Goal: Information Seeking & Learning: Learn about a topic

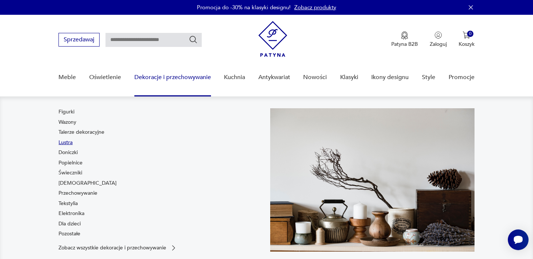
click at [71, 143] on link "Lustra" at bounding box center [65, 142] width 14 height 7
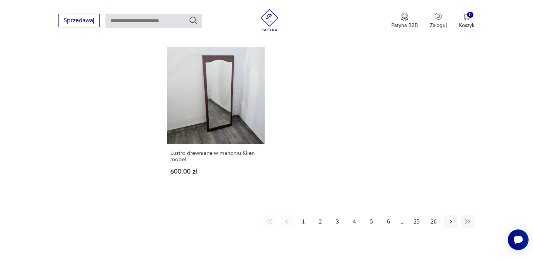
scroll to position [1078, 0]
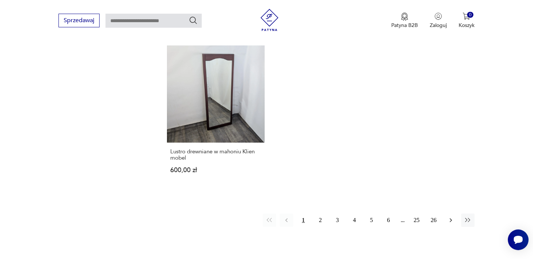
click at [453, 217] on icon "button" at bounding box center [450, 220] width 7 height 7
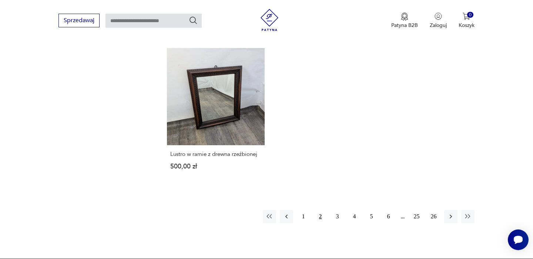
scroll to position [1059, 0]
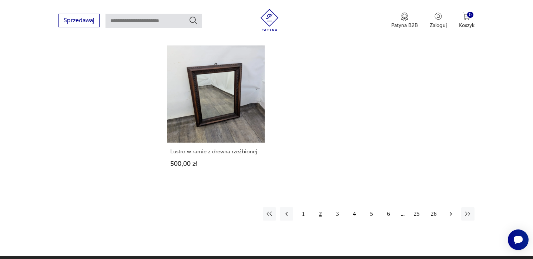
click at [452, 210] on icon "button" at bounding box center [450, 213] width 7 height 7
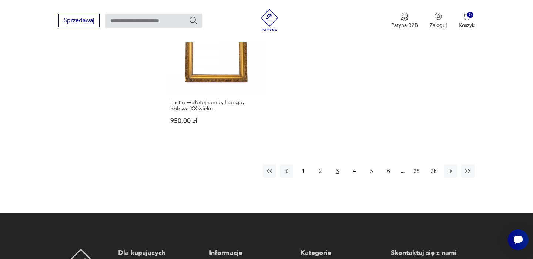
scroll to position [1128, 0]
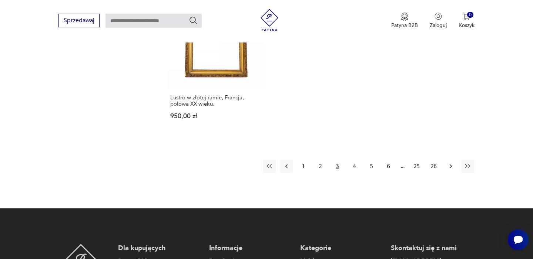
click at [452, 160] on button "button" at bounding box center [450, 166] width 13 height 13
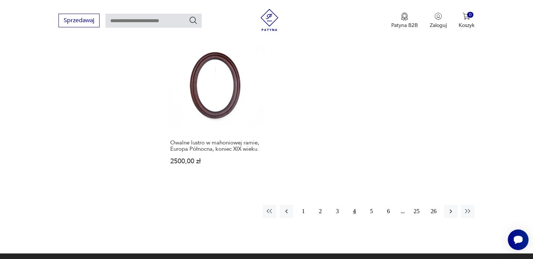
scroll to position [1078, 0]
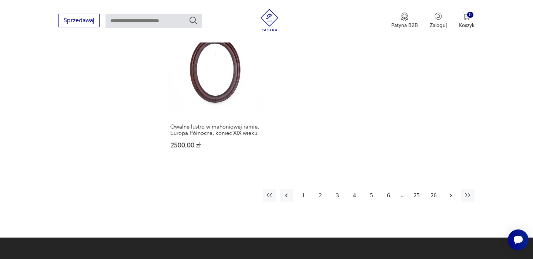
click at [453, 199] on icon "button" at bounding box center [450, 195] width 7 height 7
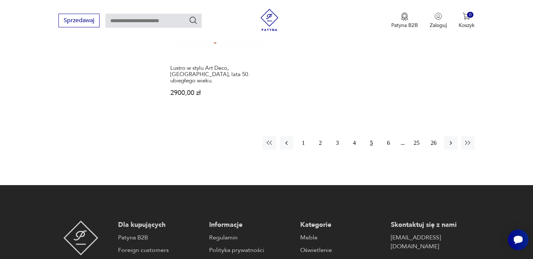
scroll to position [1171, 0]
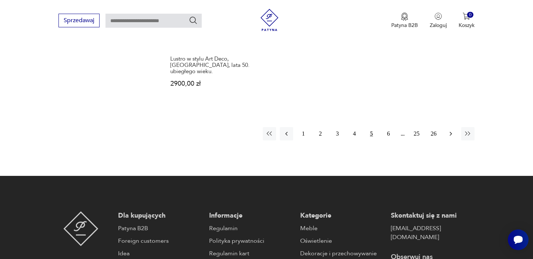
click at [456, 127] on button "button" at bounding box center [450, 133] width 13 height 13
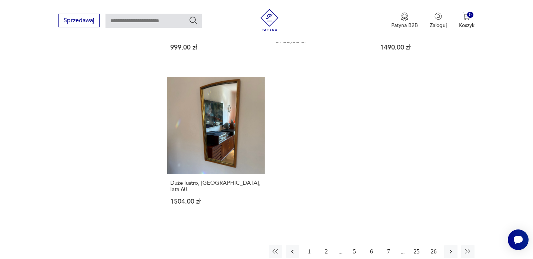
scroll to position [1053, 0]
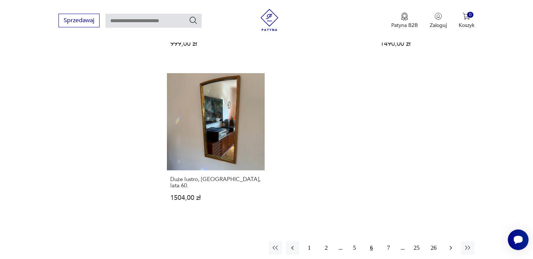
click at [447, 244] on icon "button" at bounding box center [450, 247] width 7 height 7
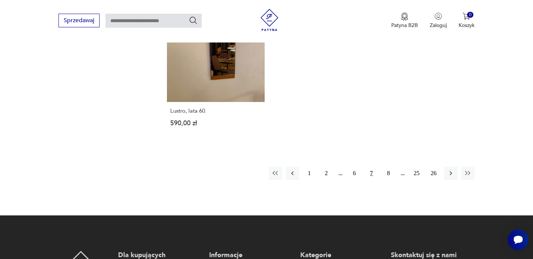
scroll to position [1181, 0]
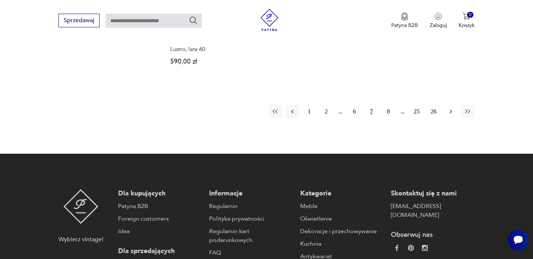
click at [448, 108] on icon "button" at bounding box center [450, 111] width 7 height 7
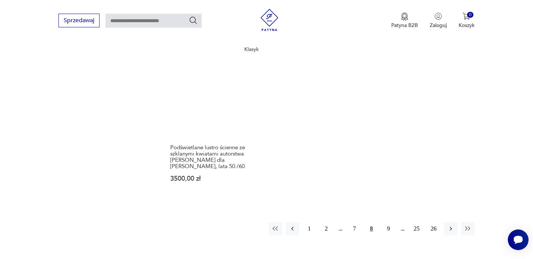
scroll to position [1078, 0]
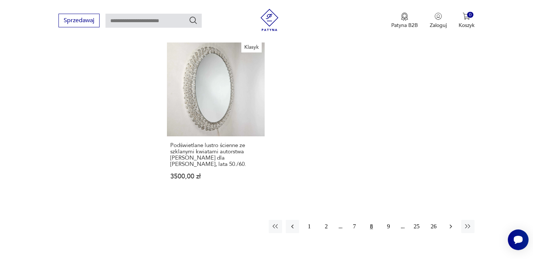
click at [446, 220] on button "button" at bounding box center [450, 226] width 13 height 13
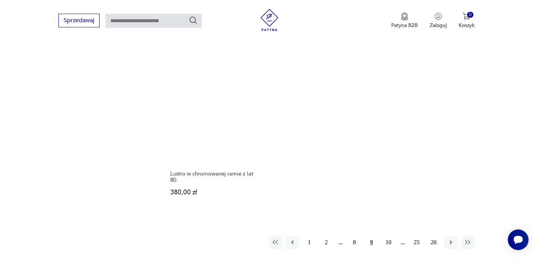
scroll to position [1078, 0]
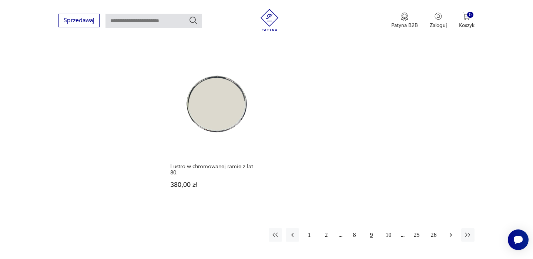
click at [453, 229] on button "button" at bounding box center [450, 235] width 13 height 13
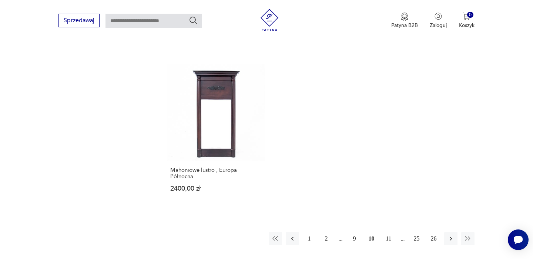
scroll to position [1102, 0]
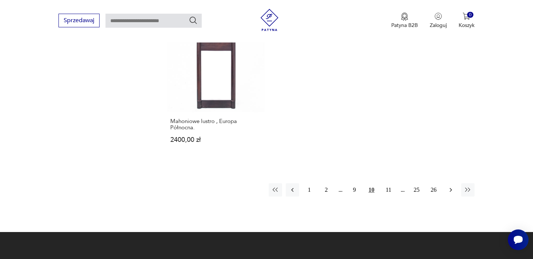
click at [451, 186] on icon "button" at bounding box center [450, 189] width 7 height 7
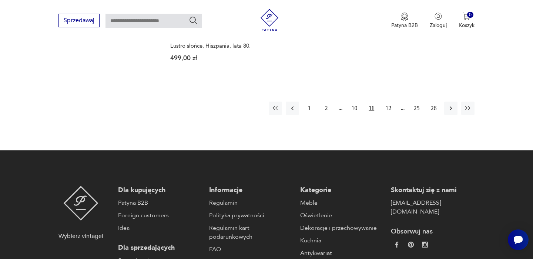
scroll to position [1201, 0]
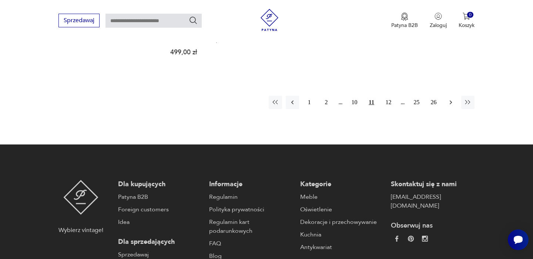
click at [452, 99] on icon "button" at bounding box center [450, 102] width 7 height 7
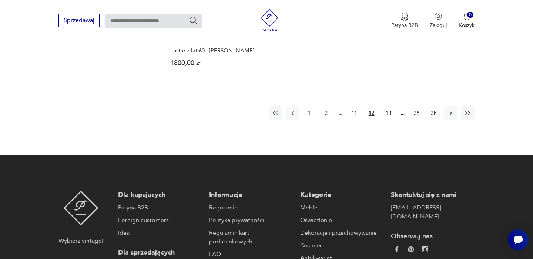
scroll to position [1157, 0]
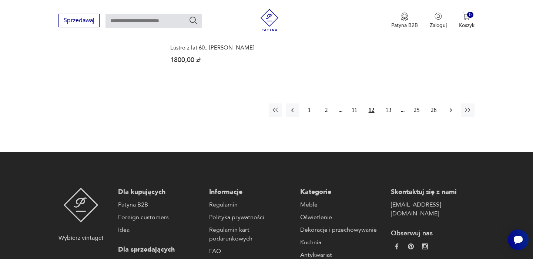
click at [451, 113] on icon "button" at bounding box center [450, 110] width 7 height 7
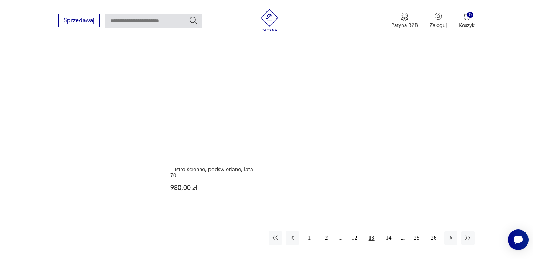
scroll to position [1052, 0]
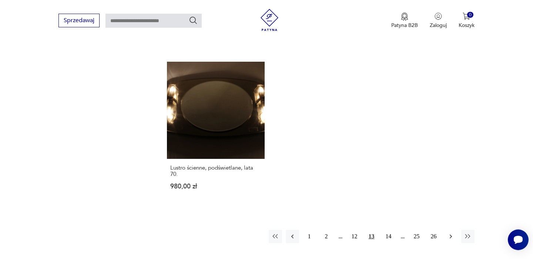
click at [449, 233] on icon "button" at bounding box center [450, 236] width 7 height 7
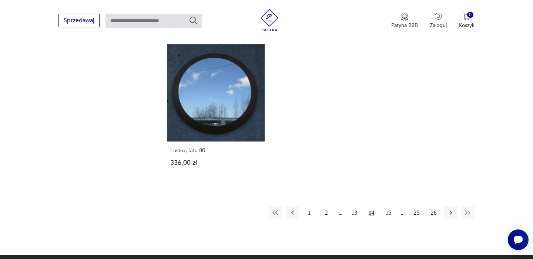
scroll to position [1090, 0]
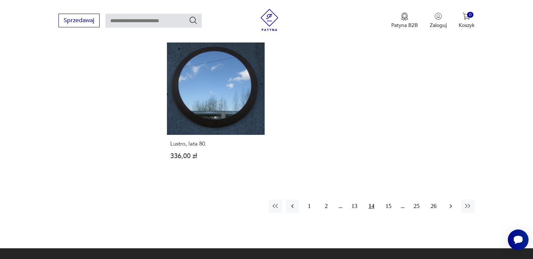
click at [445, 200] on button "button" at bounding box center [450, 206] width 13 height 13
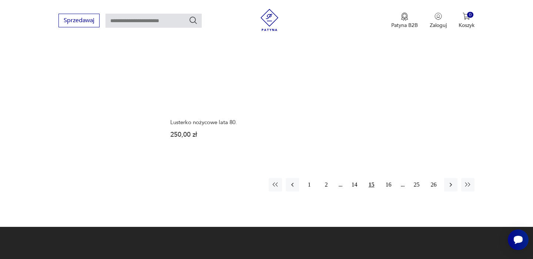
scroll to position [1106, 0]
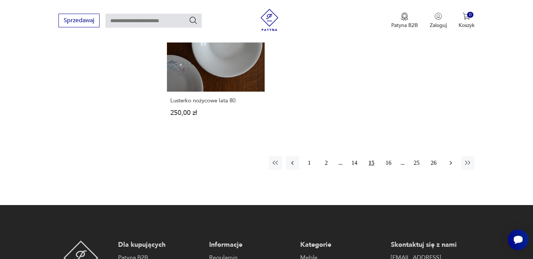
click at [455, 162] on button "button" at bounding box center [450, 162] width 13 height 13
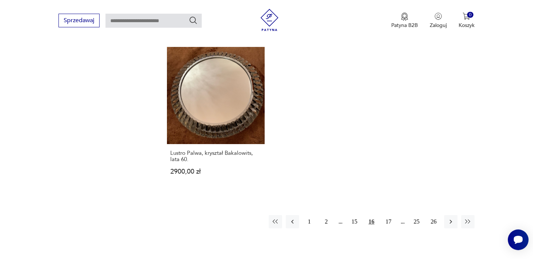
scroll to position [1080, 0]
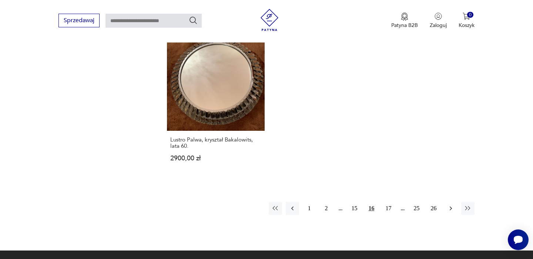
click at [456, 208] on button "button" at bounding box center [450, 208] width 13 height 13
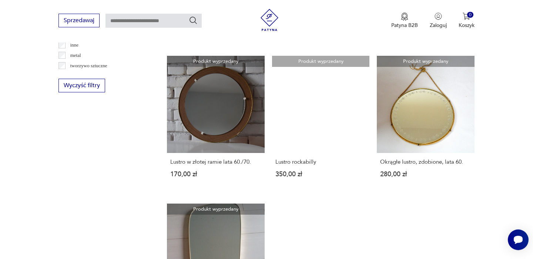
scroll to position [883, 0]
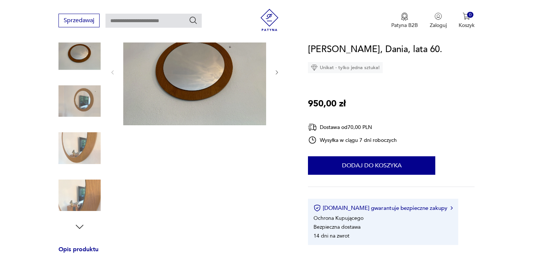
click at [72, 147] on img at bounding box center [79, 148] width 42 height 42
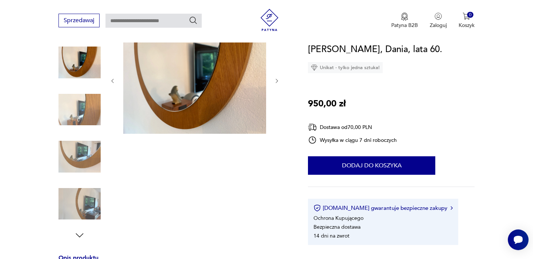
scroll to position [94, 0]
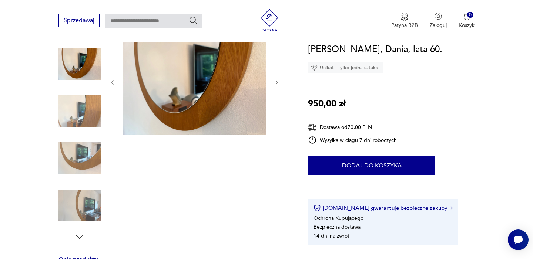
click at [81, 183] on div at bounding box center [79, 135] width 42 height 185
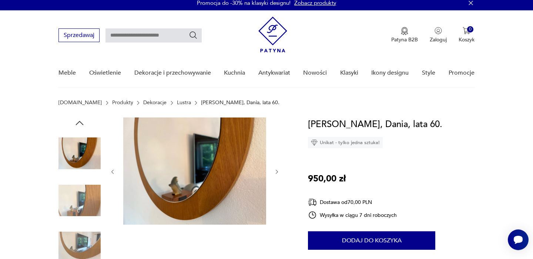
scroll to position [0, 0]
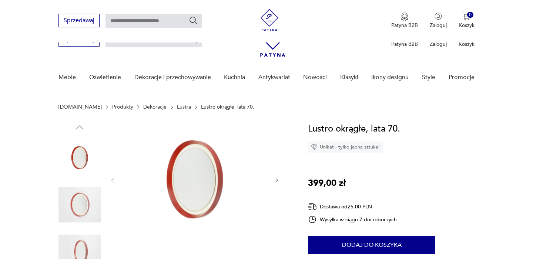
scroll to position [115, 0]
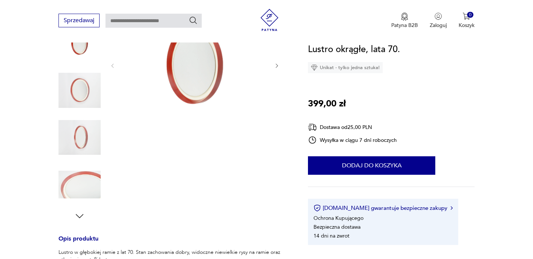
click at [84, 179] on img at bounding box center [79, 185] width 42 height 42
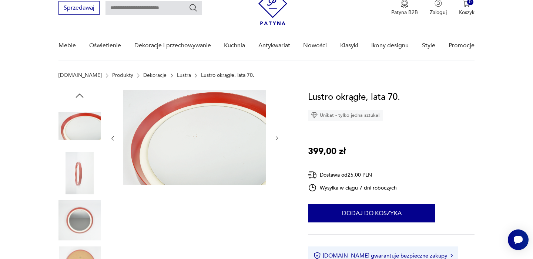
scroll to position [31, 0]
click at [92, 166] on img at bounding box center [79, 174] width 42 height 42
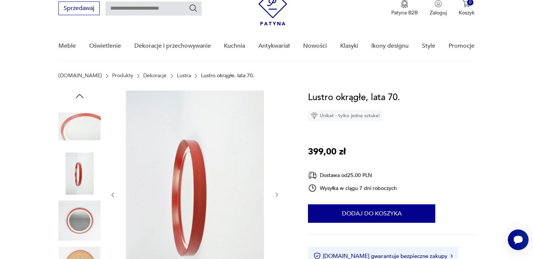
click at [87, 114] on img at bounding box center [79, 126] width 42 height 42
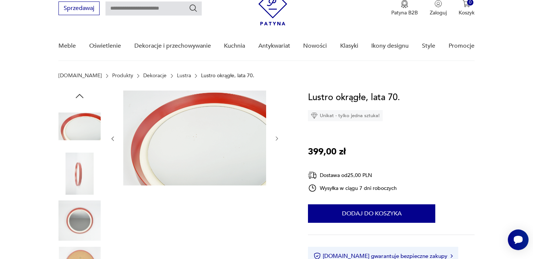
click at [89, 182] on img at bounding box center [79, 174] width 42 height 42
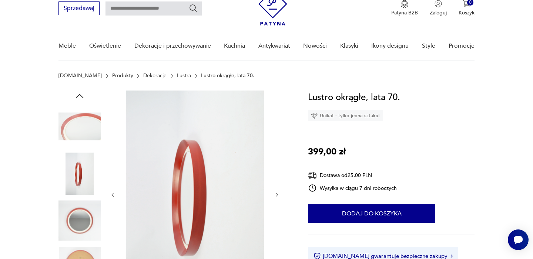
click at [85, 139] on img at bounding box center [79, 126] width 42 height 42
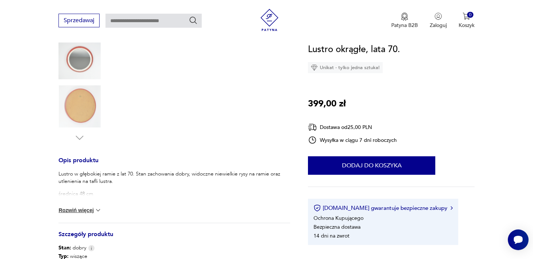
scroll to position [0, 0]
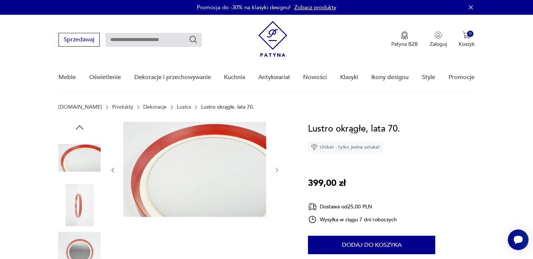
click at [161, 153] on img at bounding box center [194, 169] width 143 height 95
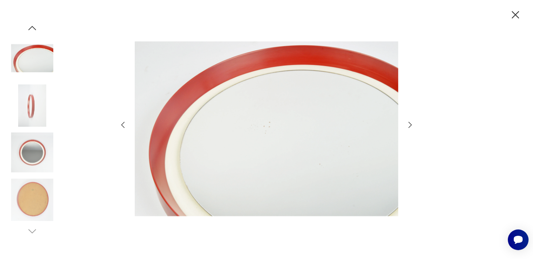
click at [412, 122] on icon "button" at bounding box center [409, 125] width 9 height 9
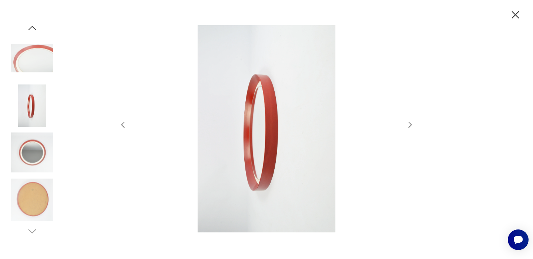
click at [412, 122] on icon "button" at bounding box center [409, 125] width 9 height 9
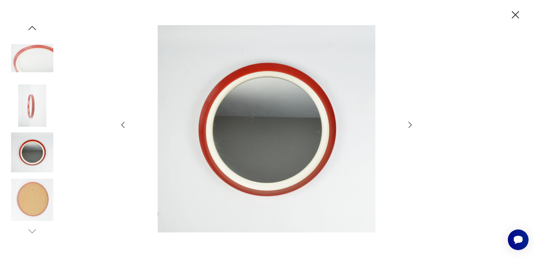
click at [412, 122] on icon "button" at bounding box center [409, 125] width 9 height 9
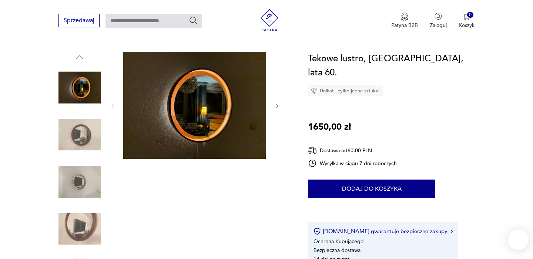
click at [70, 217] on img at bounding box center [79, 229] width 42 height 42
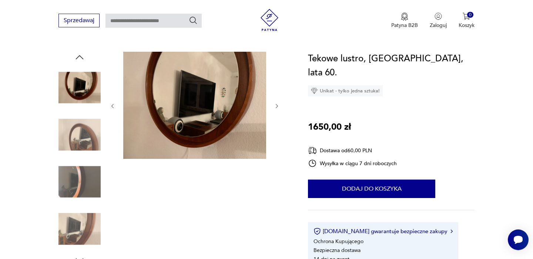
click at [84, 144] on img at bounding box center [79, 135] width 42 height 42
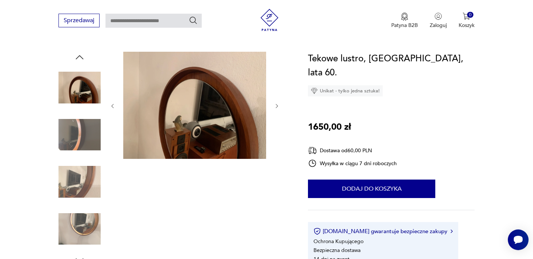
click at [86, 109] on div at bounding box center [79, 89] width 42 height 44
click at [88, 86] on img at bounding box center [79, 88] width 42 height 42
click at [86, 129] on img at bounding box center [79, 135] width 42 height 42
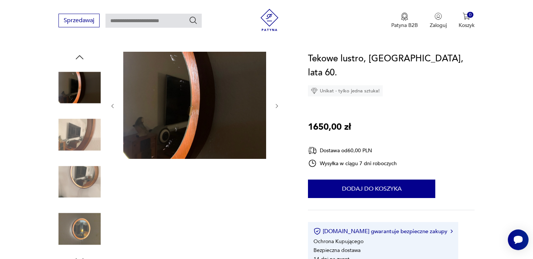
click at [92, 152] on img at bounding box center [79, 135] width 42 height 42
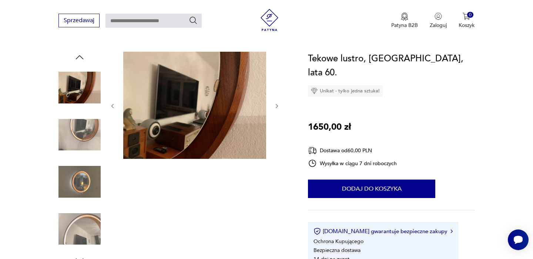
click at [95, 176] on img at bounding box center [79, 182] width 42 height 42
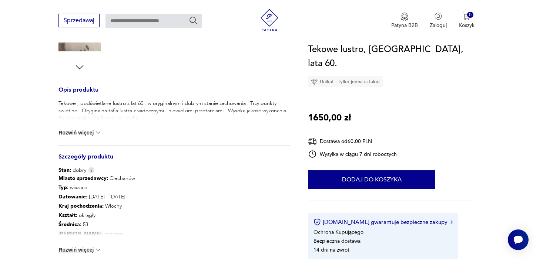
scroll to position [270, 0]
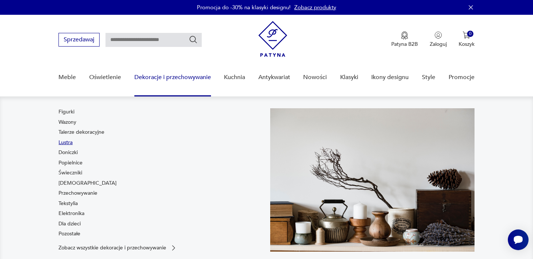
click at [72, 145] on link "Lustra" at bounding box center [65, 142] width 14 height 7
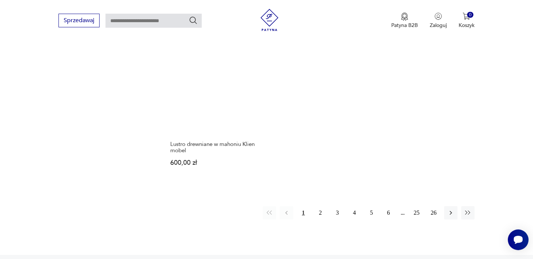
scroll to position [1096, 0]
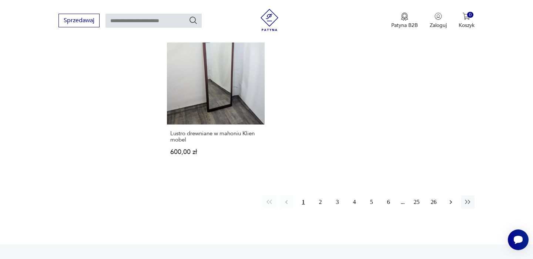
click at [451, 199] on icon "button" at bounding box center [450, 202] width 7 height 7
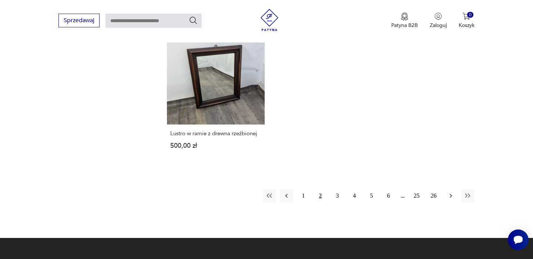
click at [453, 193] on icon "button" at bounding box center [450, 195] width 7 height 7
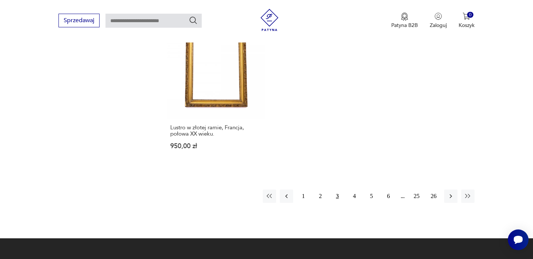
scroll to position [1110, 0]
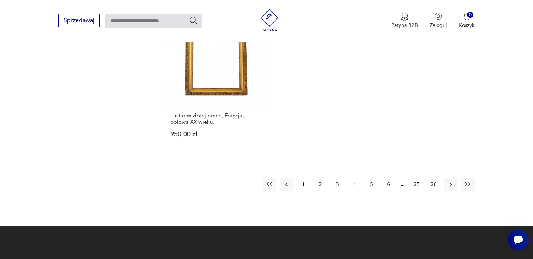
click at [452, 181] on icon "button" at bounding box center [450, 184] width 7 height 7
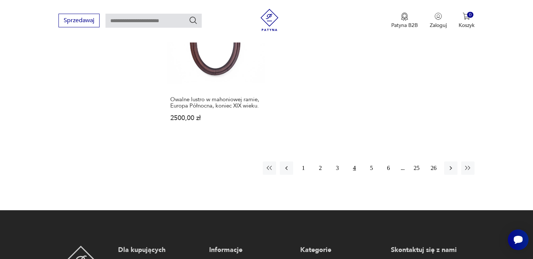
scroll to position [1106, 0]
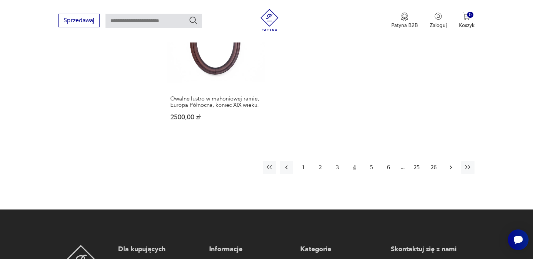
click at [451, 171] on icon "button" at bounding box center [450, 167] width 7 height 7
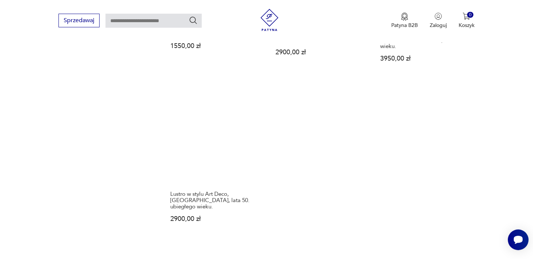
scroll to position [1057, 0]
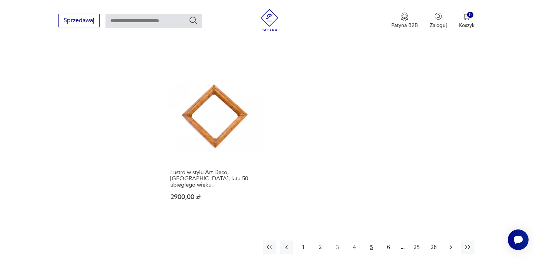
click at [449, 241] on button "button" at bounding box center [450, 247] width 13 height 13
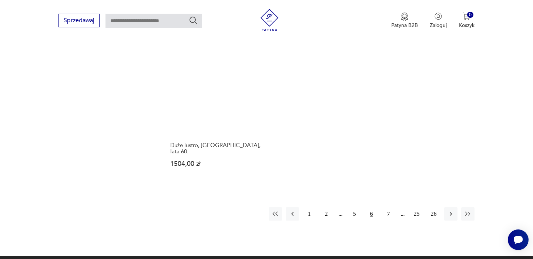
scroll to position [1087, 0]
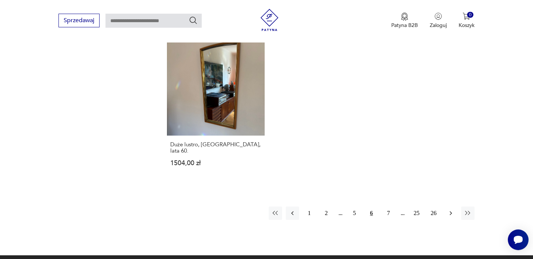
click at [449, 210] on icon "button" at bounding box center [450, 213] width 7 height 7
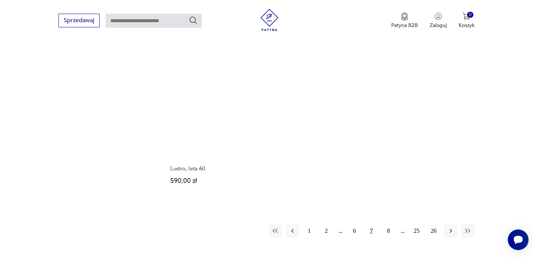
scroll to position [1063, 0]
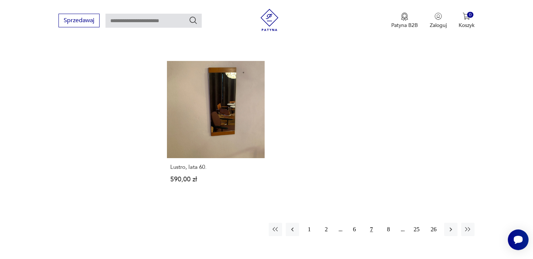
click at [444, 223] on div "1 2 6 7 8 25 26" at bounding box center [372, 229] width 206 height 13
click at [447, 226] on icon "button" at bounding box center [450, 229] width 7 height 7
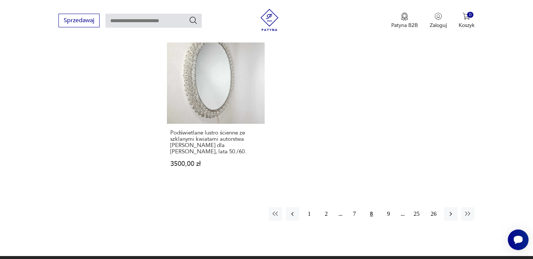
scroll to position [1091, 0]
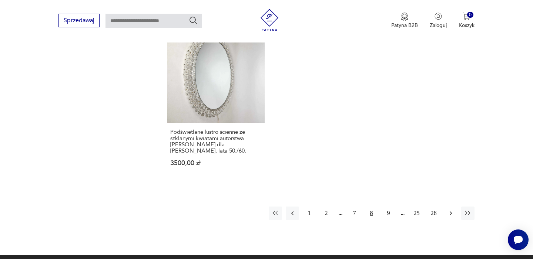
click at [454, 207] on button "button" at bounding box center [450, 213] width 13 height 13
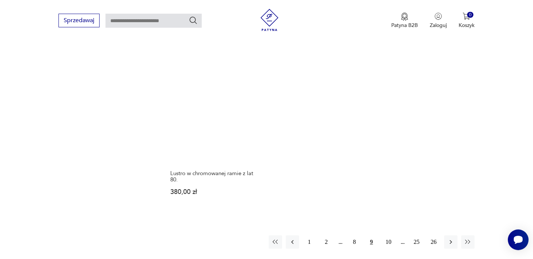
scroll to position [1071, 0]
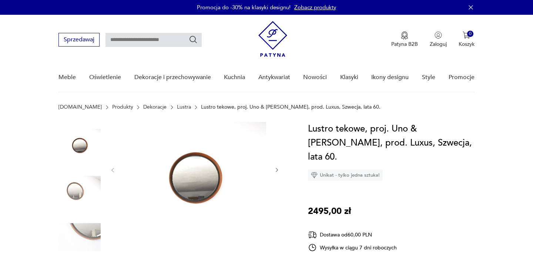
click at [71, 210] on img at bounding box center [79, 190] width 42 height 42
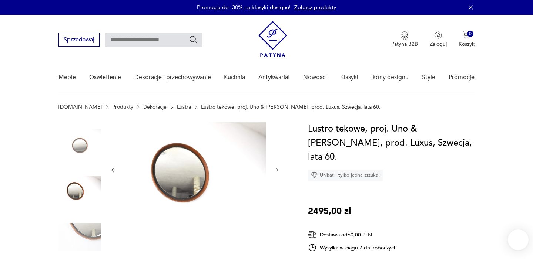
click at [79, 225] on img at bounding box center [79, 237] width 42 height 42
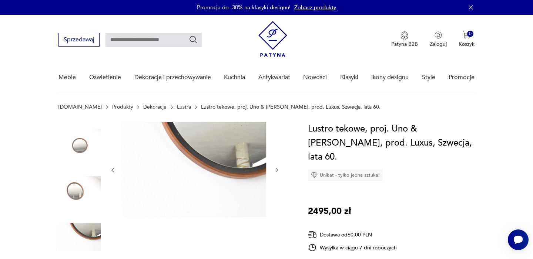
click at [83, 172] on img at bounding box center [79, 190] width 42 height 42
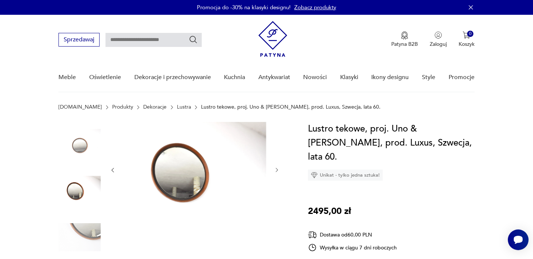
click at [87, 150] on img at bounding box center [79, 143] width 42 height 42
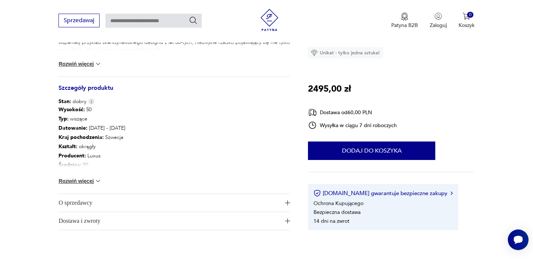
scroll to position [323, 0]
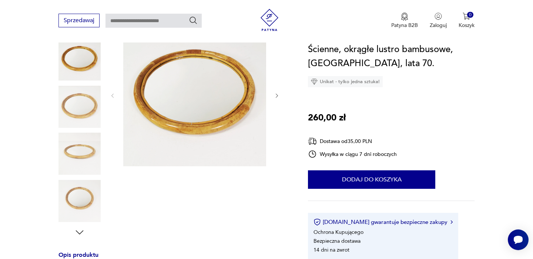
scroll to position [81, 0]
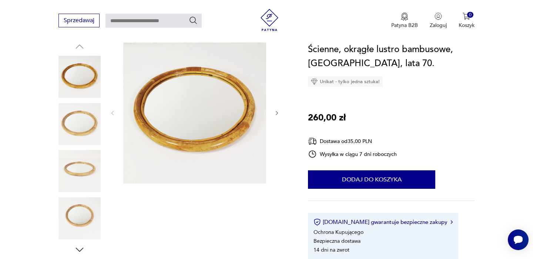
click at [125, 125] on img at bounding box center [194, 112] width 143 height 143
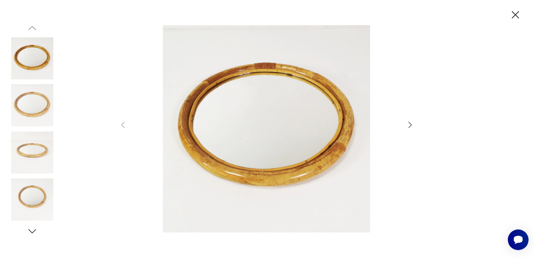
click at [74, 177] on div at bounding box center [266, 129] width 533 height 259
click at [53, 180] on div at bounding box center [266, 129] width 533 height 259
click at [44, 192] on img at bounding box center [32, 200] width 42 height 42
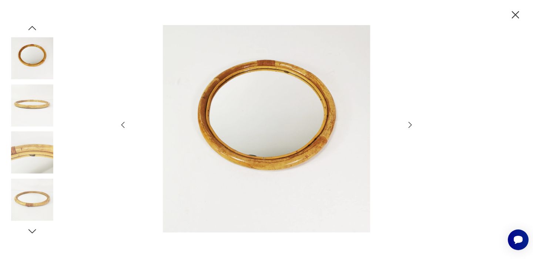
click at [37, 162] on img at bounding box center [32, 153] width 42 height 42
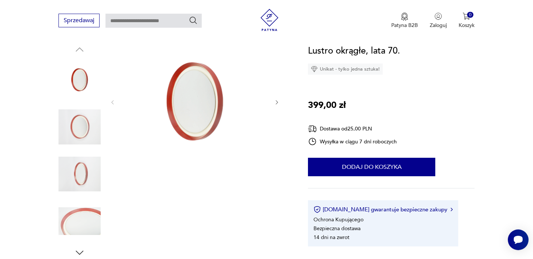
click at [90, 90] on img at bounding box center [79, 80] width 42 height 42
click at [86, 121] on img at bounding box center [79, 127] width 42 height 42
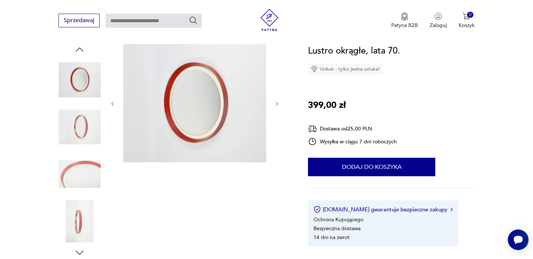
click at [160, 125] on img at bounding box center [194, 103] width 143 height 118
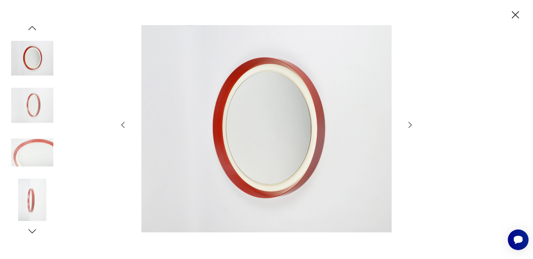
click at [27, 138] on img at bounding box center [32, 153] width 42 height 42
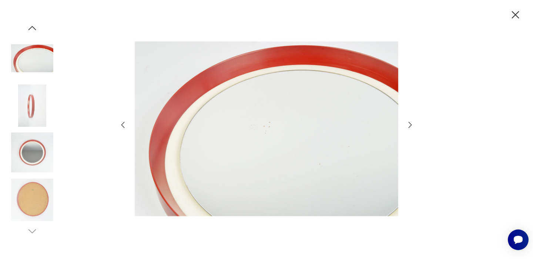
click at [39, 155] on img at bounding box center [32, 153] width 42 height 42
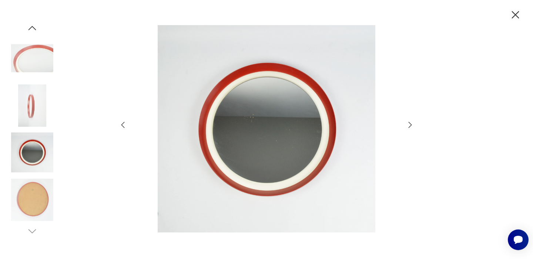
click at [515, 20] on icon "button" at bounding box center [515, 15] width 13 height 13
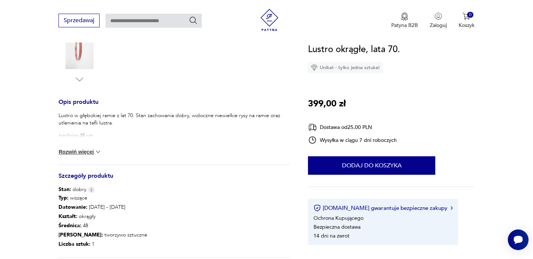
scroll to position [254, 0]
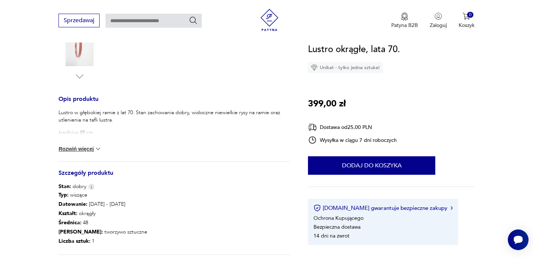
click at [84, 225] on p "Średnica : 48" at bounding box center [102, 222] width 89 height 9
